Goal: Information Seeking & Learning: Check status

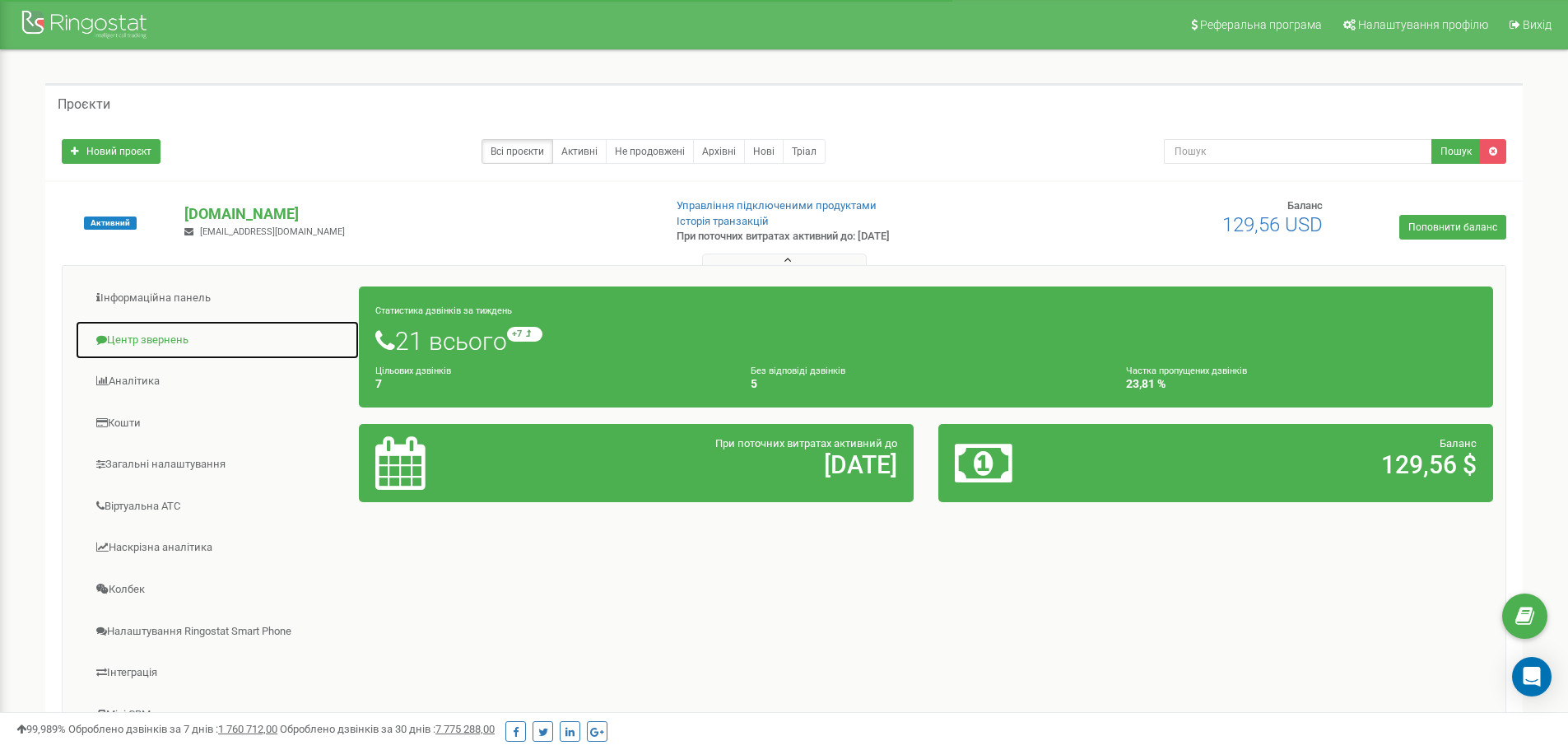
click at [170, 339] on link "Центр звернень" at bounding box center [217, 341] width 285 height 40
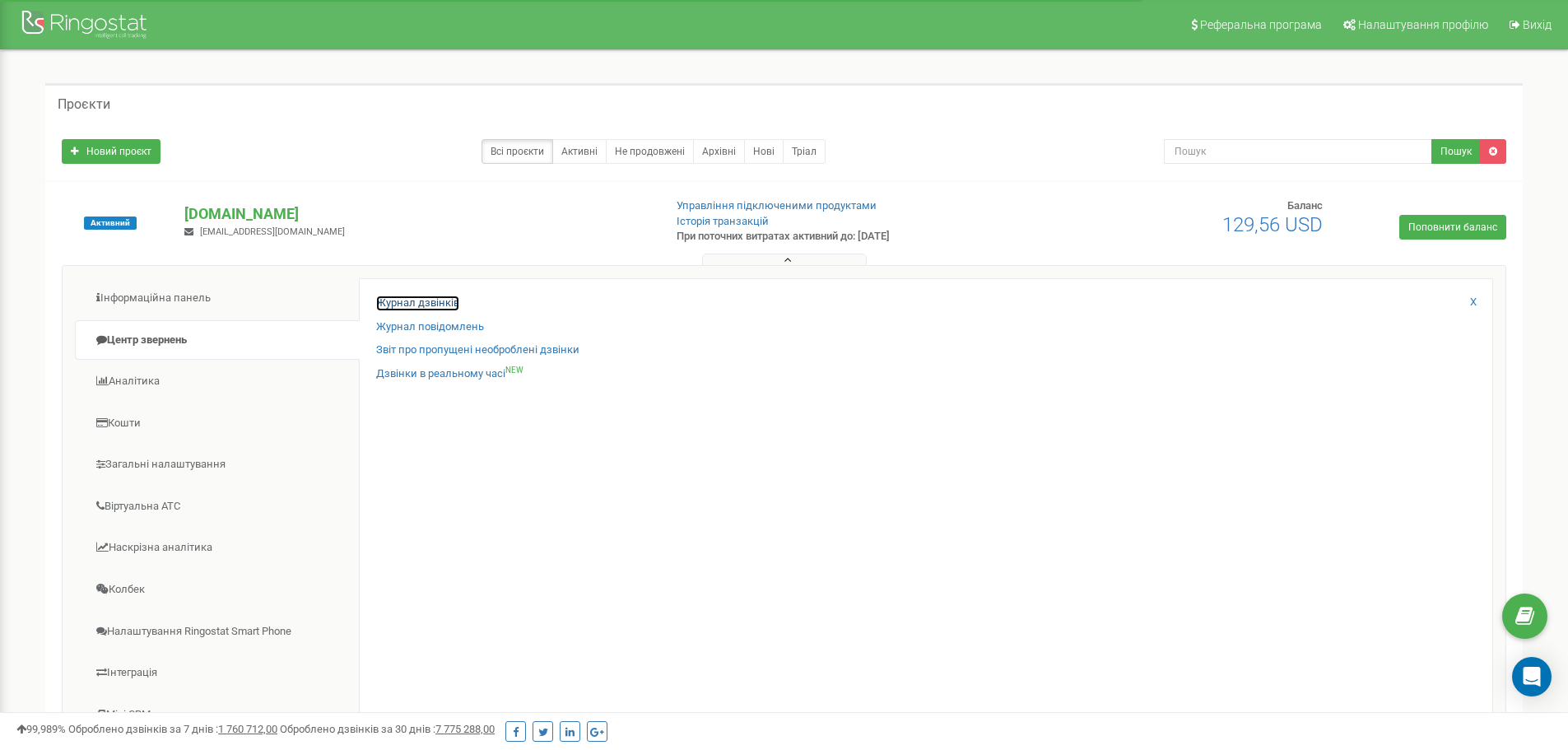
click at [417, 297] on link "Журнал дзвінків" at bounding box center [417, 303] width 83 height 15
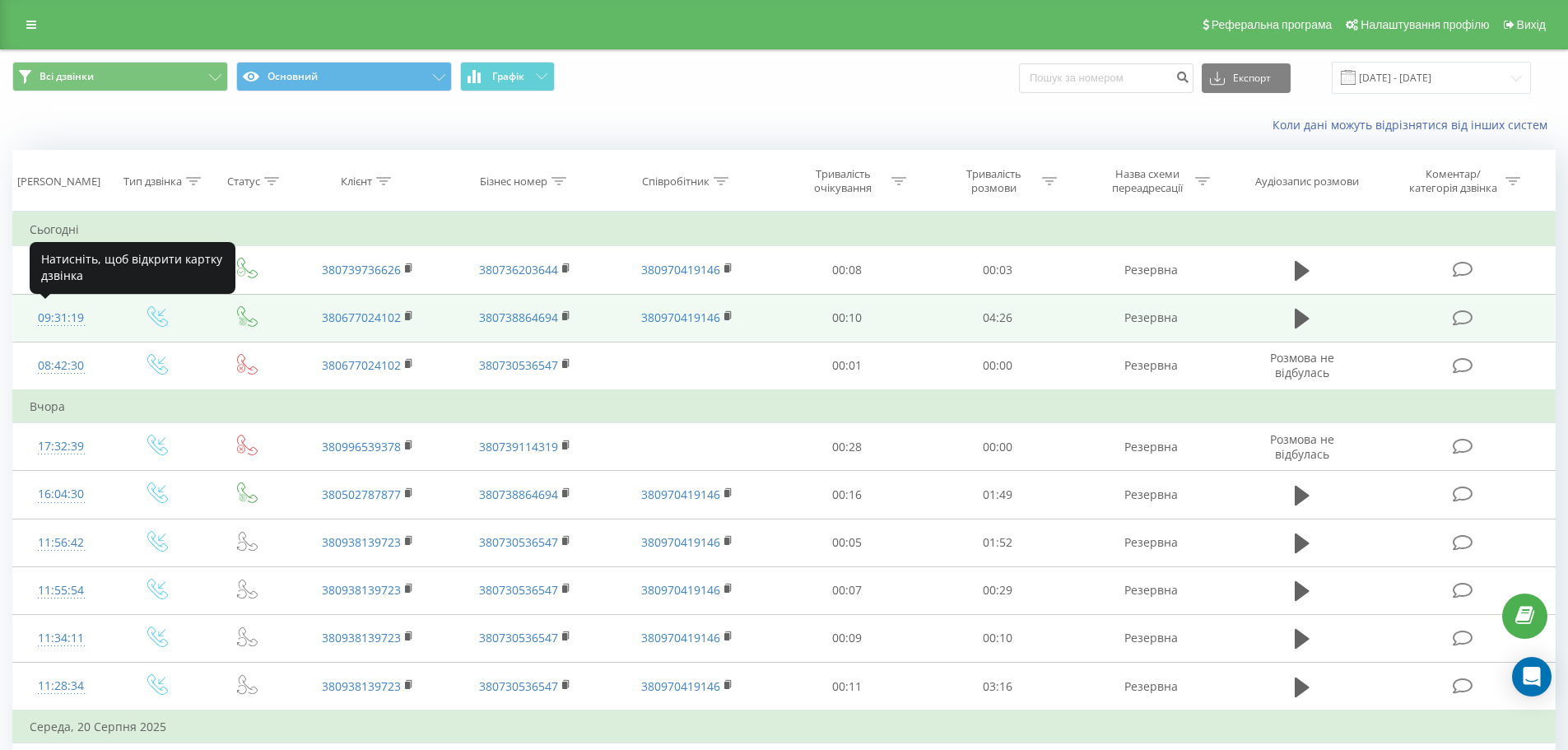
click at [52, 317] on div "09:31:19" at bounding box center [61, 319] width 63 height 32
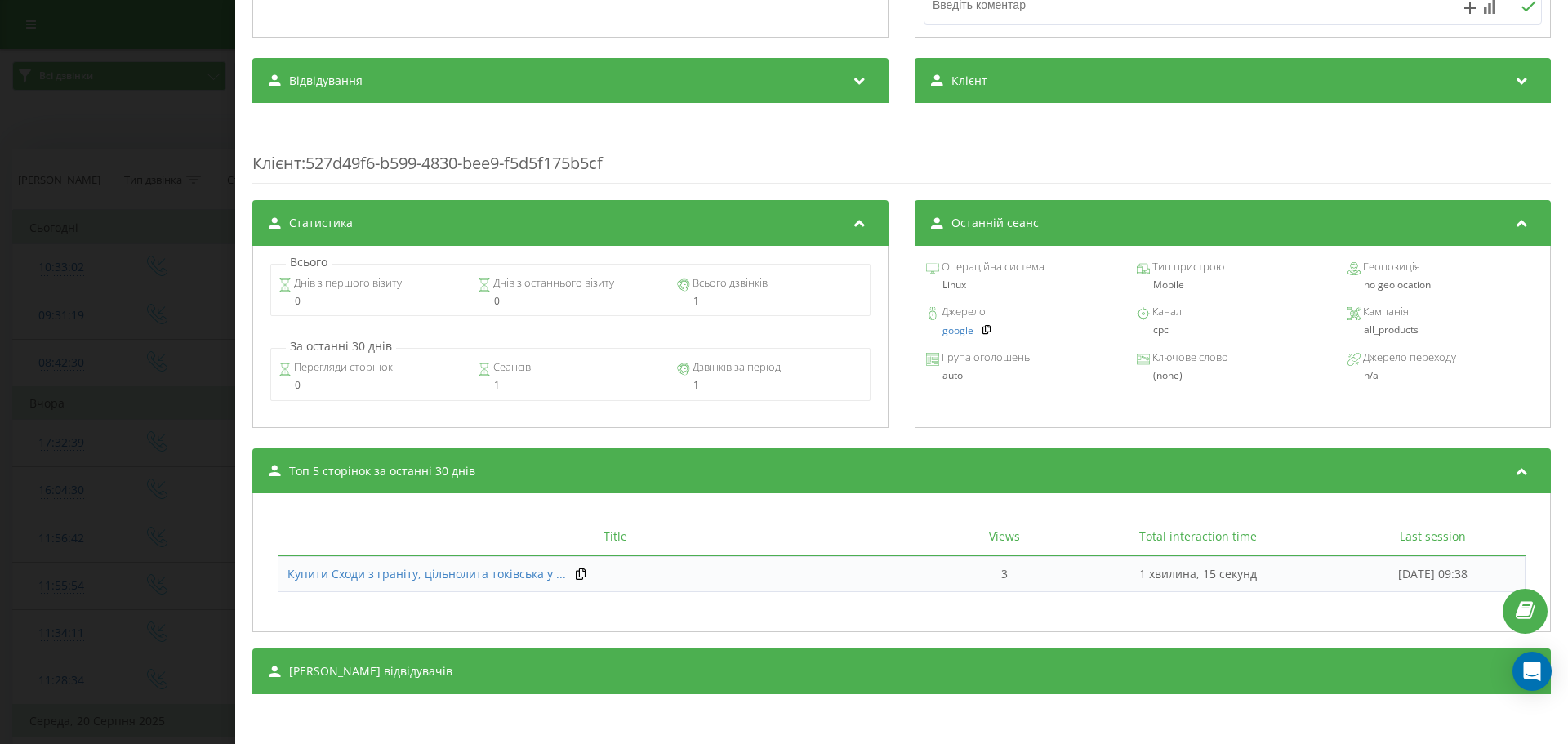
scroll to position [26, 0]
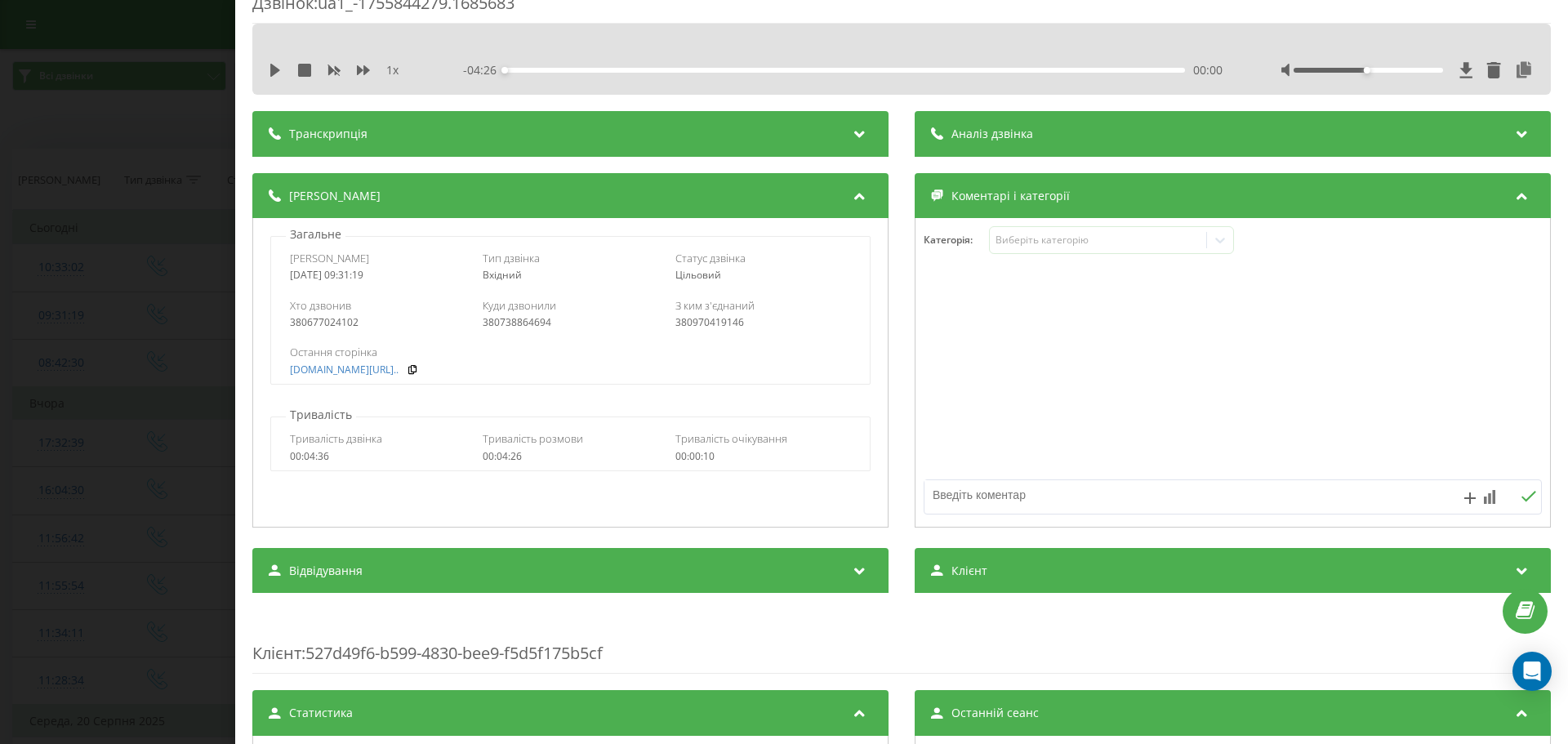
click at [111, 354] on div "Дзвінок : ua1_-1755844279.1685683 1 x - 04:26 00:00 00:00 Транскрипція Для AI-а…" at bounding box center [784, 372] width 1568 height 744
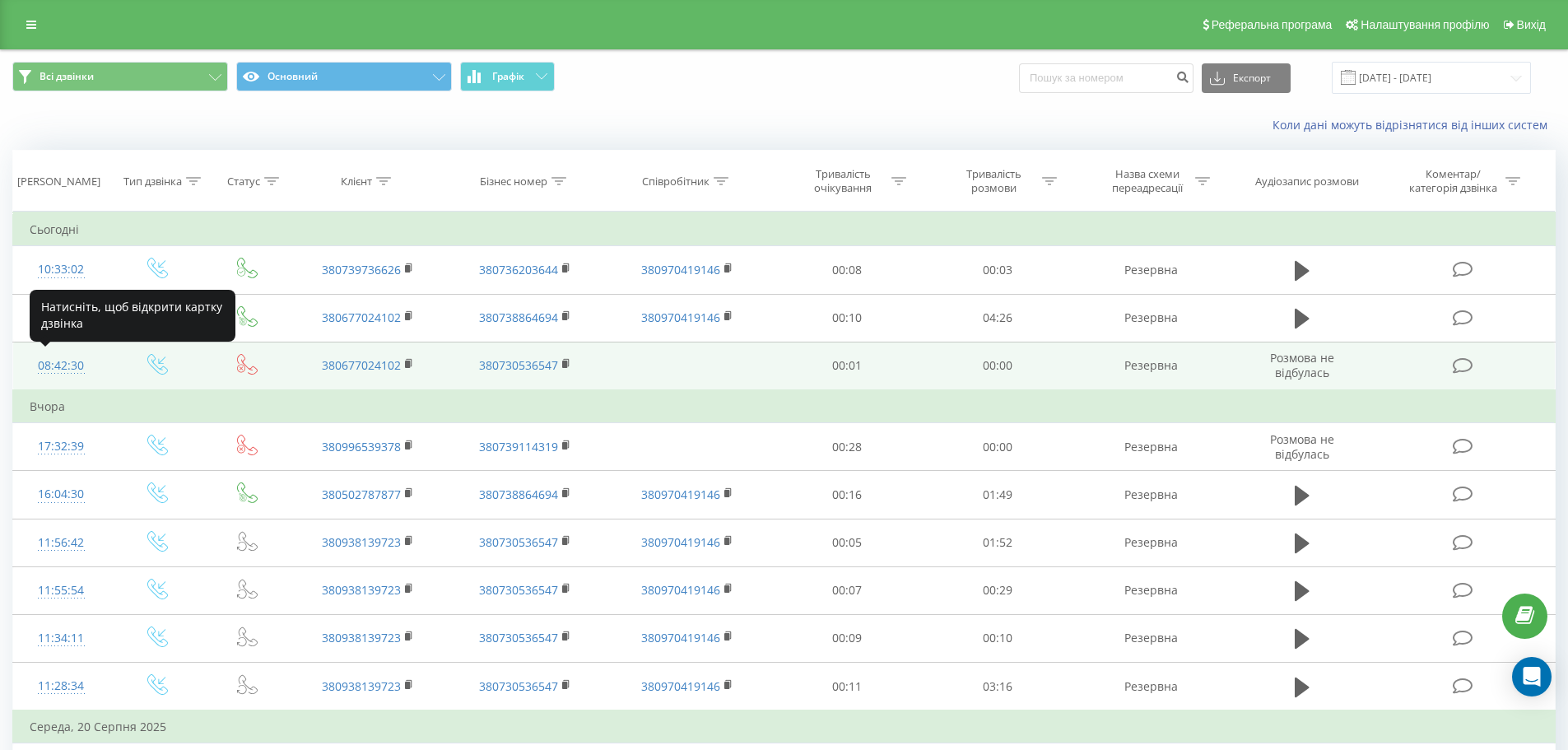
click at [57, 371] on div "08:42:30" at bounding box center [61, 366] width 63 height 32
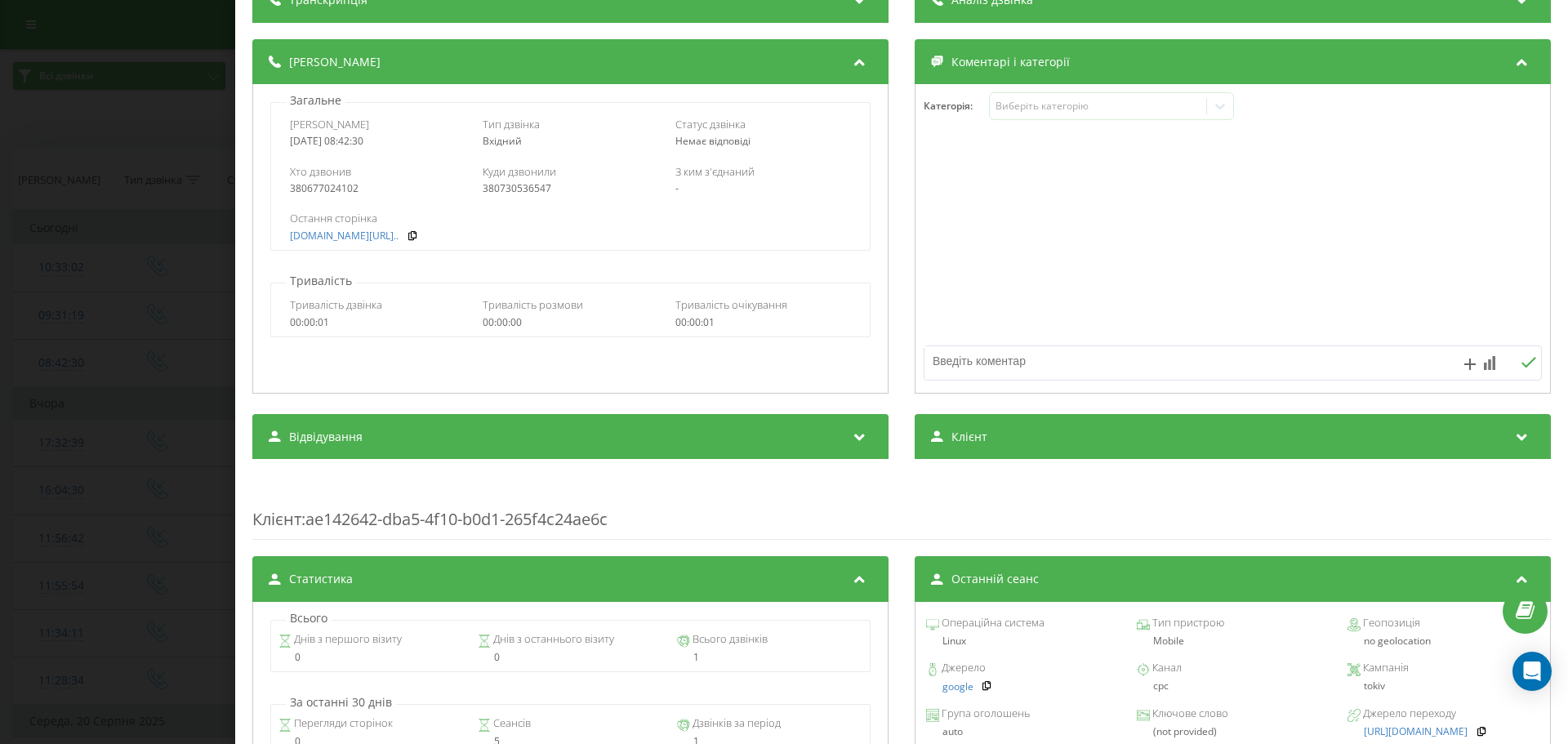
scroll to position [45, 0]
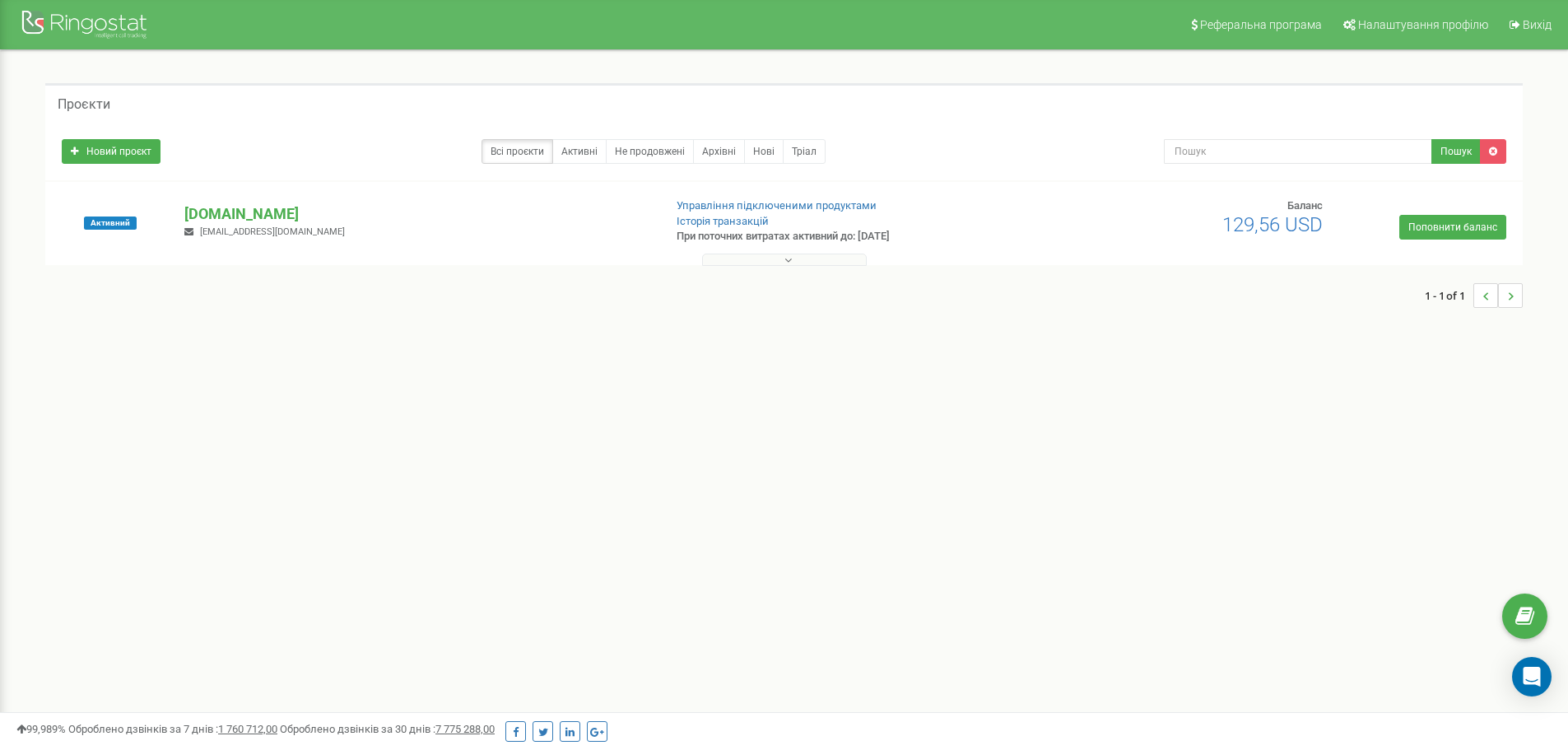
click at [727, 260] on button at bounding box center [784, 260] width 165 height 12
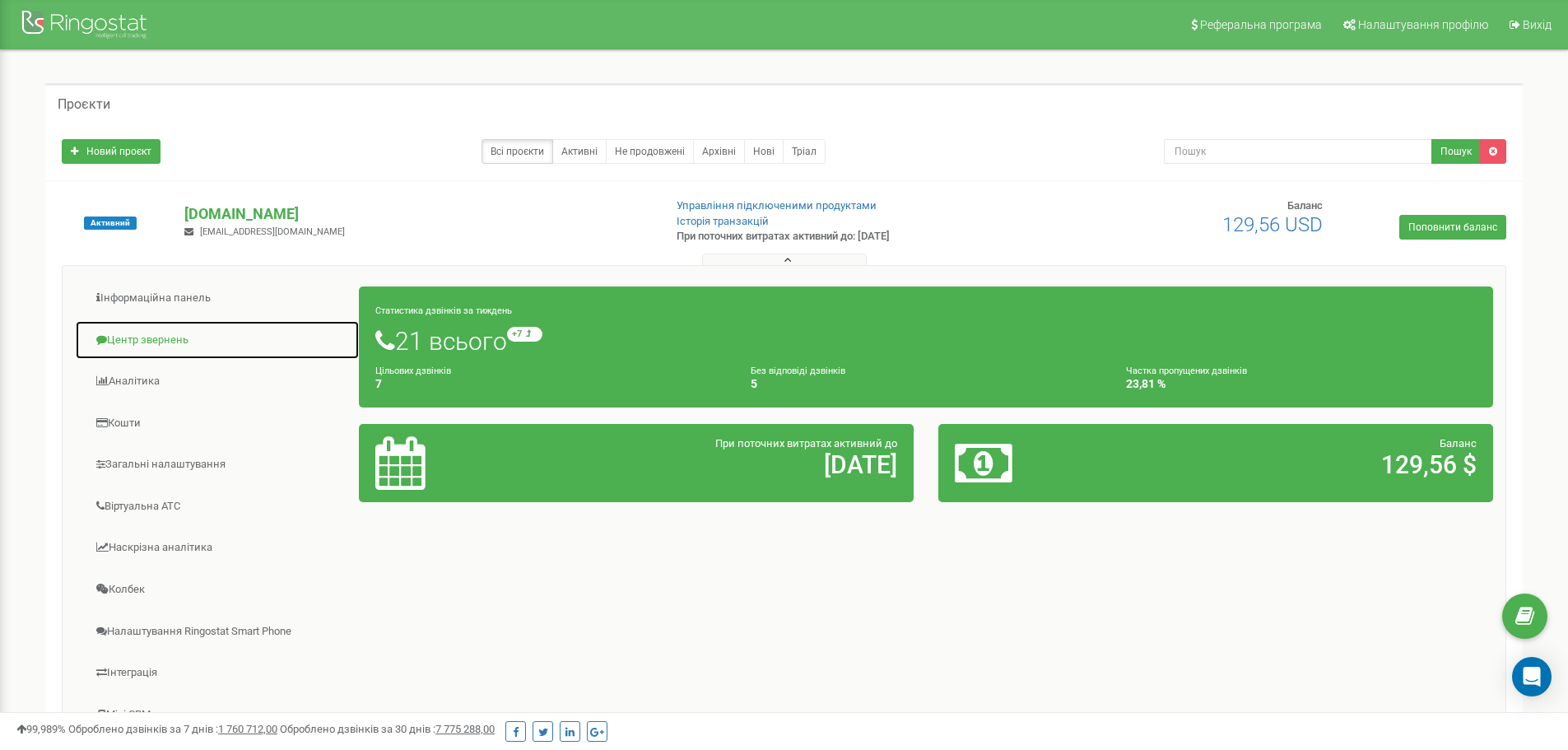
click at [134, 332] on link "Центр звернень" at bounding box center [217, 341] width 285 height 40
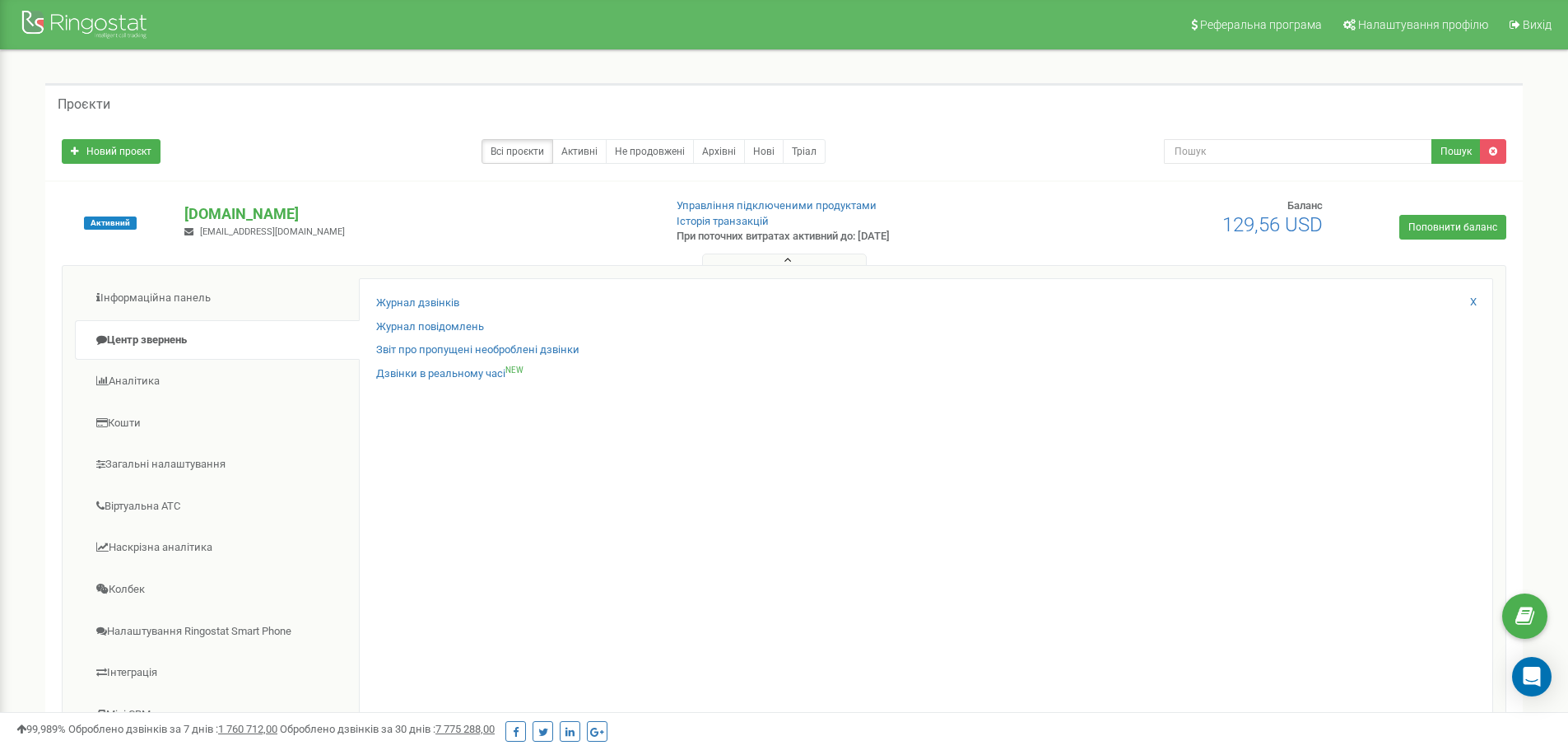
click at [423, 295] on div "Журнал дзвінків Журнал повідомлень Звіт про пропущені необроблені дзвінки Дзвін…" at bounding box center [925, 537] width 1134 height 517
click at [422, 302] on link "Журнал дзвінків" at bounding box center [417, 303] width 83 height 15
